Goal: Navigation & Orientation: Find specific page/section

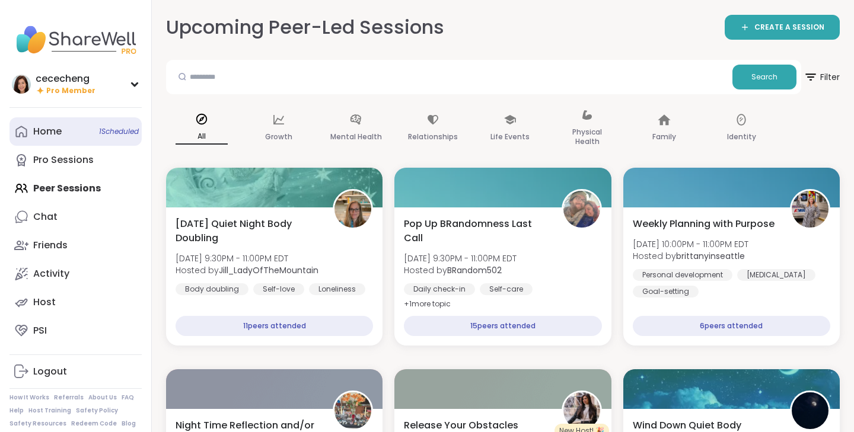
click at [84, 123] on link "Home 1 Scheduled" at bounding box center [75, 131] width 132 height 28
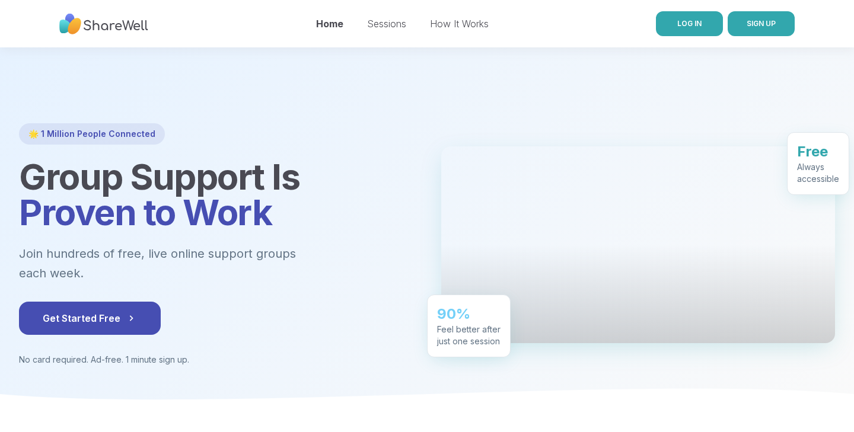
click at [688, 26] on span "LOG IN" at bounding box center [689, 23] width 24 height 9
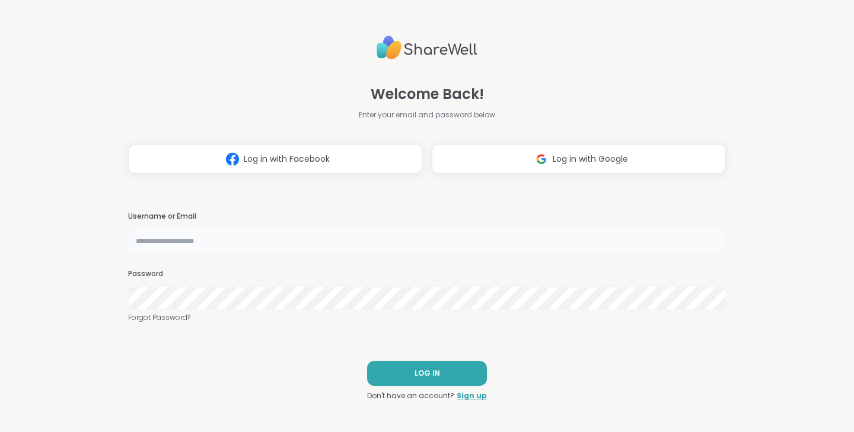
type input "**********"
click at [593, 160] on span "Log in with Google" at bounding box center [590, 159] width 75 height 12
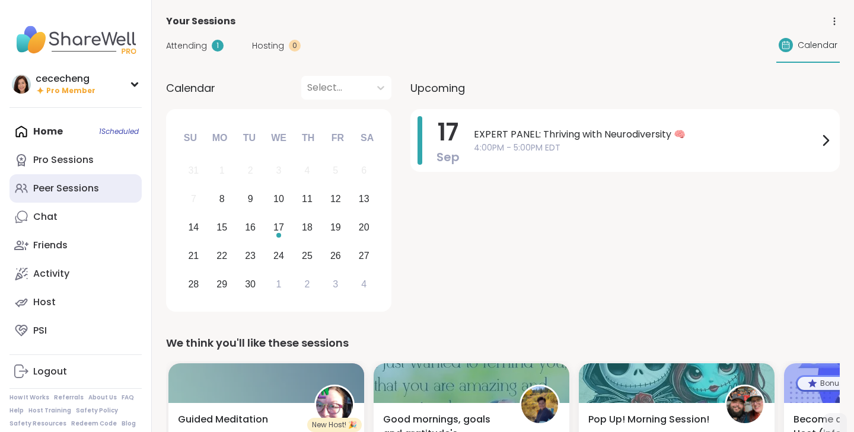
click at [48, 182] on link "Peer Sessions" at bounding box center [75, 188] width 132 height 28
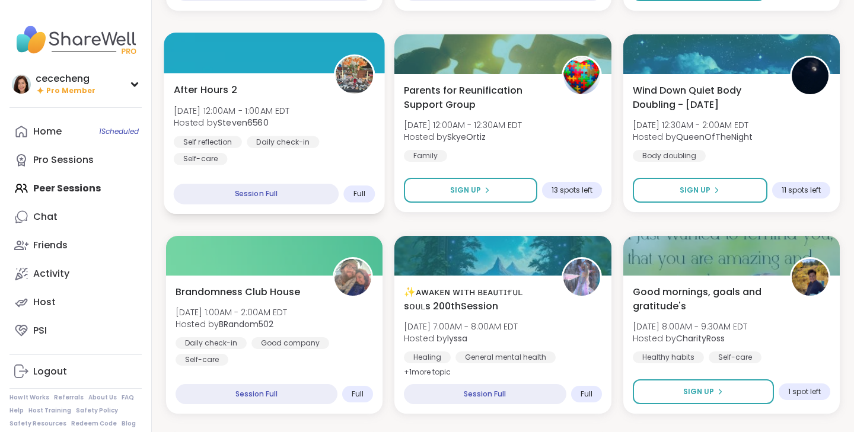
scroll to position [454, 0]
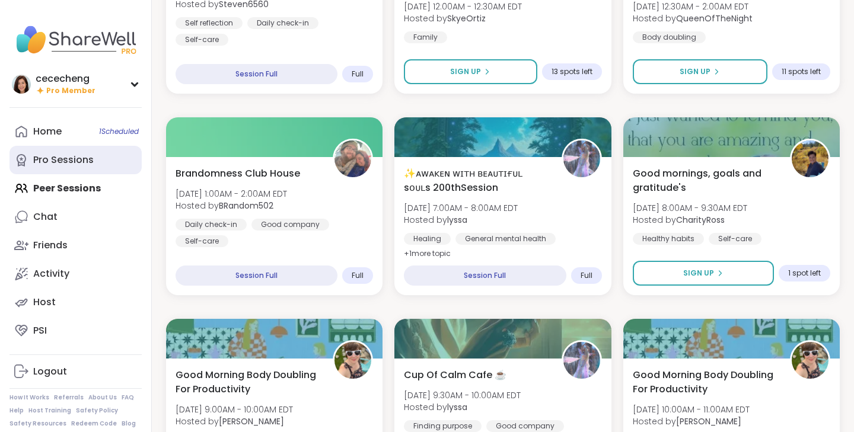
click at [91, 172] on link "Pro Sessions" at bounding box center [75, 160] width 132 height 28
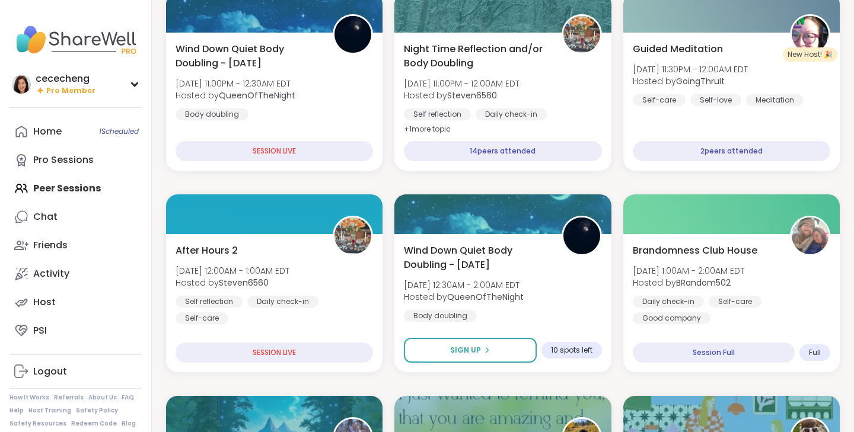
scroll to position [238, 0]
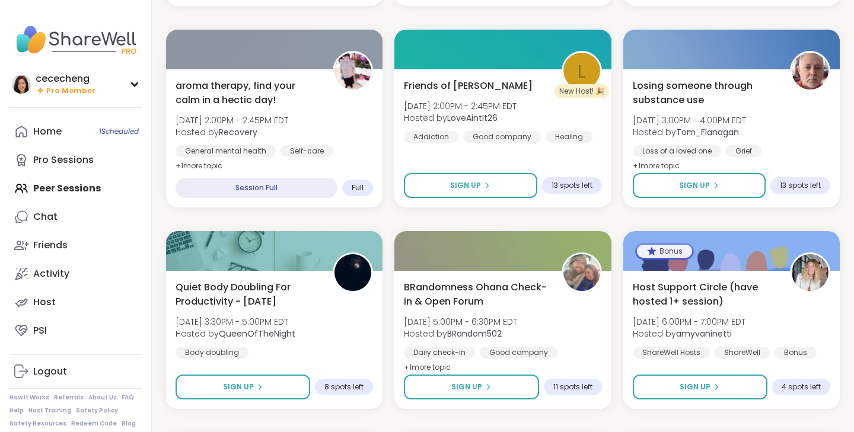
scroll to position [1587, 0]
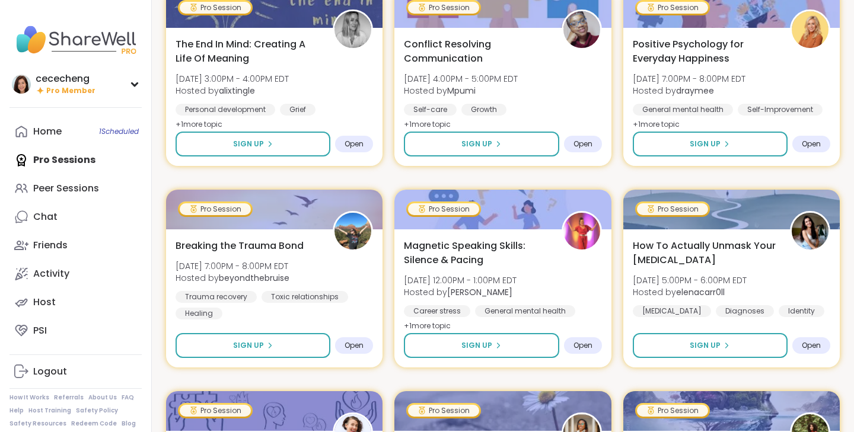
scroll to position [629, 0]
